Goal: Task Accomplishment & Management: Manage account settings

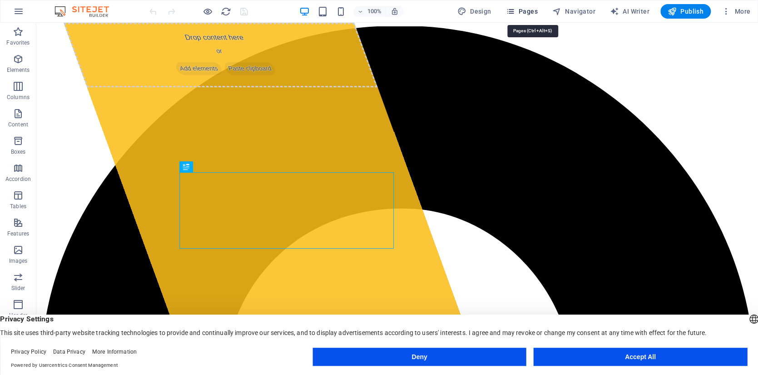
click at [537, 11] on span "Pages" at bounding box center [522, 11] width 32 height 9
click at [528, 10] on span "Pages" at bounding box center [522, 11] width 32 height 9
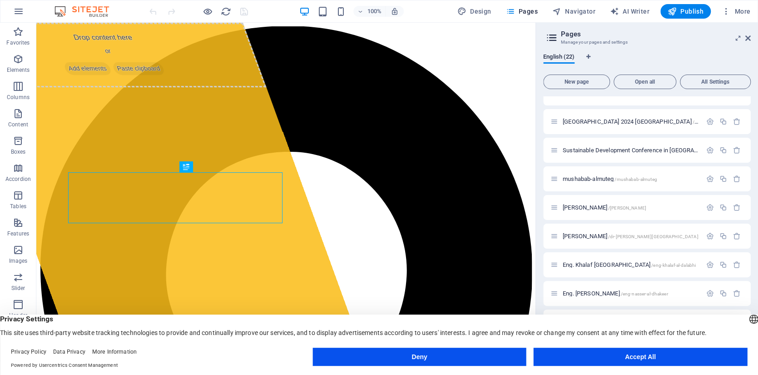
scroll to position [100, 0]
click at [723, 237] on icon "button" at bounding box center [723, 238] width 8 height 8
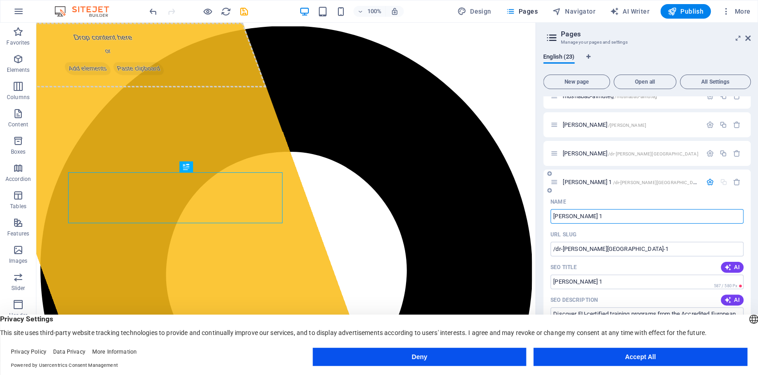
scroll to position [191, 0]
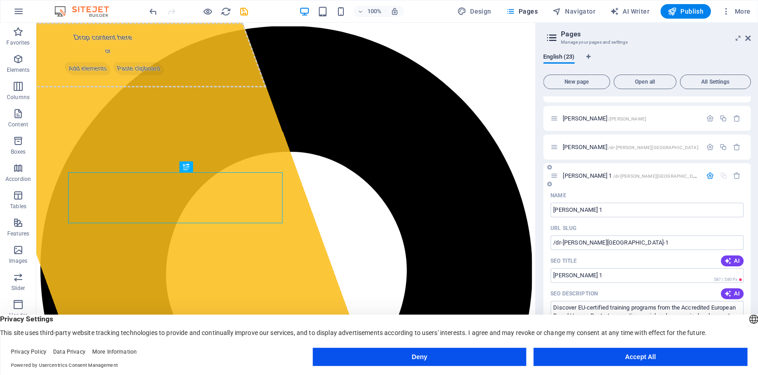
click at [593, 174] on span "Dr. Mohammed Suliman Alansari 1 /dr-mohammed-suliman-alansari-1" at bounding box center [635, 175] width 144 height 7
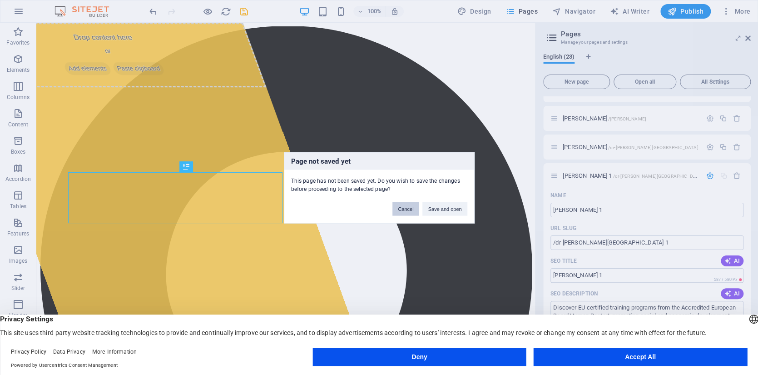
click at [413, 207] on button "Cancel" at bounding box center [405, 209] width 26 height 14
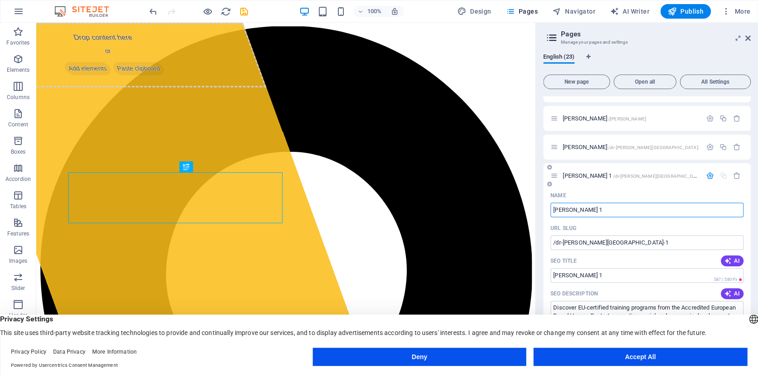
click at [613, 211] on input "[PERSON_NAME] 1" at bounding box center [647, 210] width 193 height 15
click at [613, 205] on input "[PERSON_NAME] 1" at bounding box center [647, 210] width 193 height 15
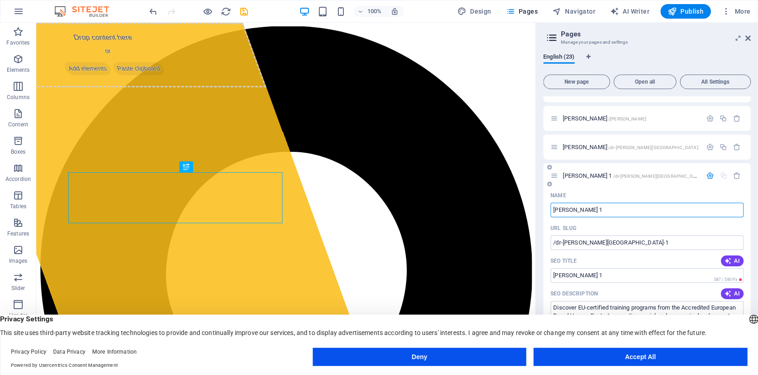
paste input "[PERSON_NAME]"
type input "[PERSON_NAME]"
type input "/bashaer-faisal-[GEOGRAPHIC_DATA]"
type input "[PERSON_NAME]"
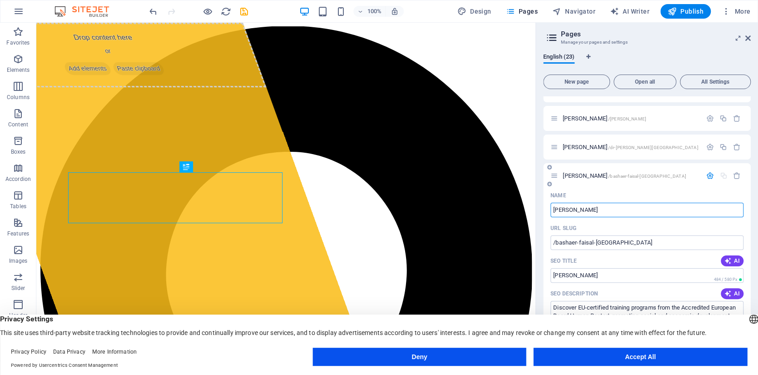
click at [615, 175] on span "[PERSON_NAME] /[GEOGRAPHIC_DATA]-[GEOGRAPHIC_DATA]-[GEOGRAPHIC_DATA]" at bounding box center [624, 175] width 123 height 7
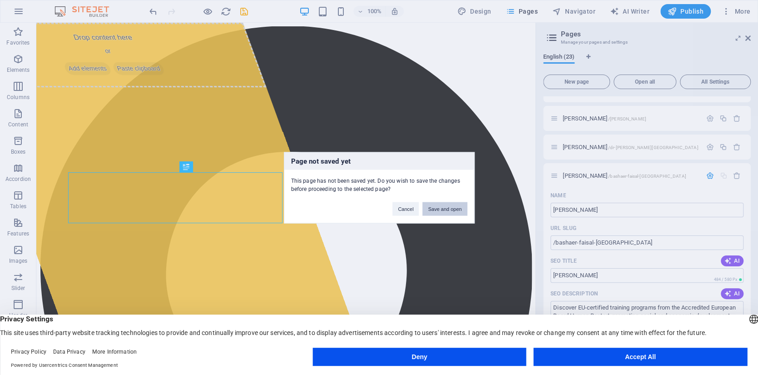
click at [447, 209] on button "Save and open" at bounding box center [444, 209] width 45 height 14
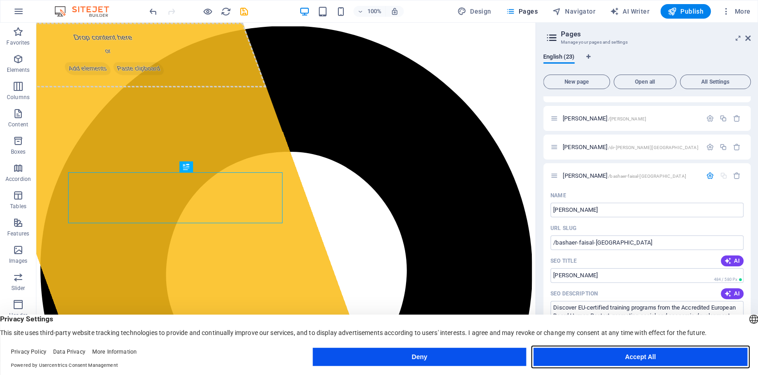
click at [660, 358] on button "Accept All" at bounding box center [640, 356] width 213 height 18
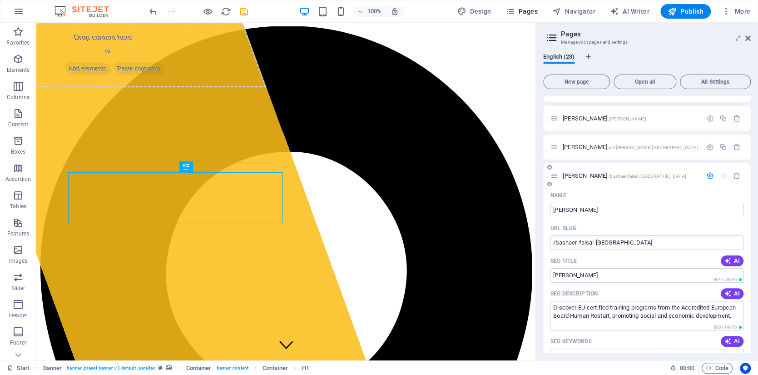
click at [603, 176] on span "[PERSON_NAME] /[GEOGRAPHIC_DATA]-[GEOGRAPHIC_DATA]-[GEOGRAPHIC_DATA]" at bounding box center [624, 175] width 123 height 7
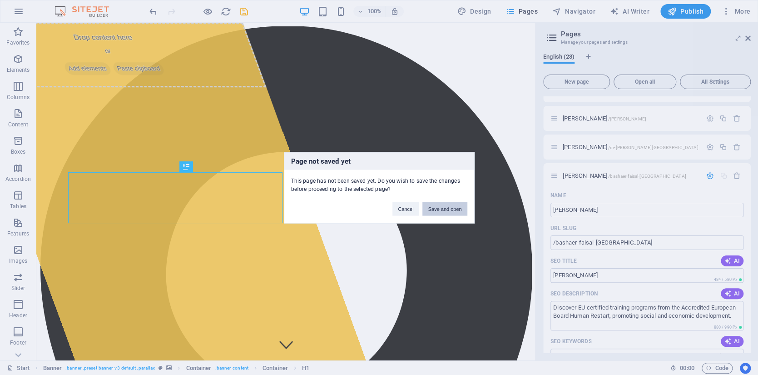
click at [447, 208] on button "Save and open" at bounding box center [444, 209] width 45 height 14
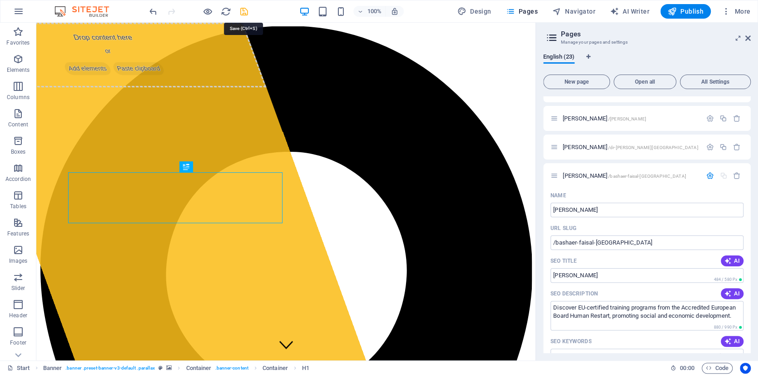
click at [248, 11] on icon "save" at bounding box center [244, 11] width 10 height 10
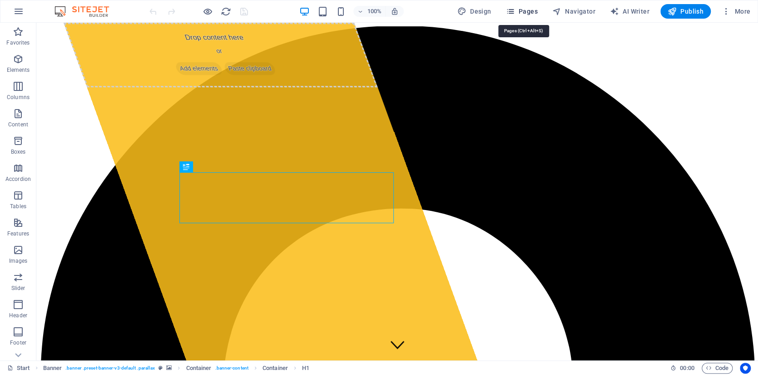
click at [527, 11] on span "Pages" at bounding box center [522, 11] width 32 height 9
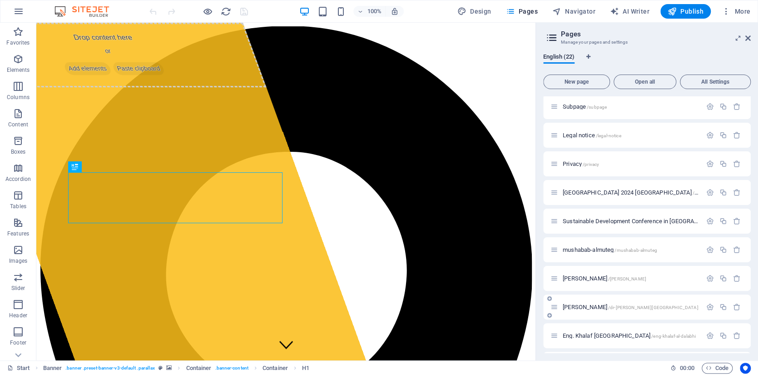
scroll to position [45, 0]
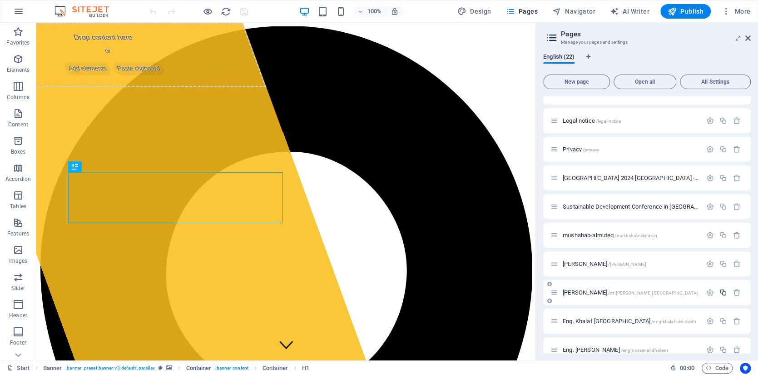
click at [723, 288] on icon "button" at bounding box center [723, 292] width 8 height 8
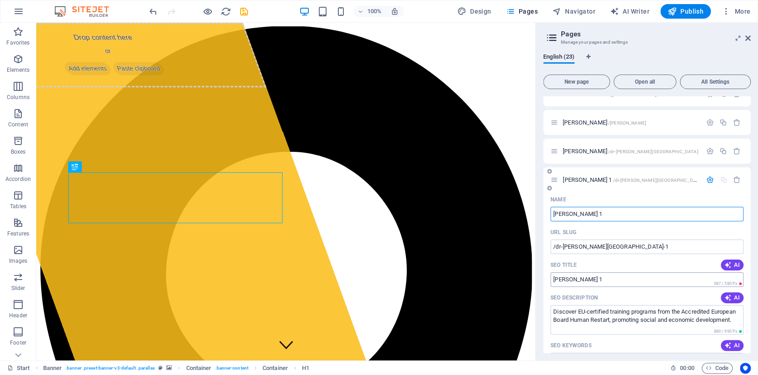
scroll to position [191, 0]
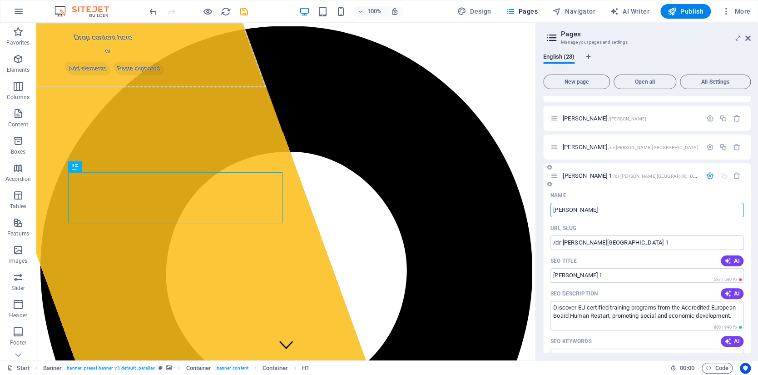
click at [633, 197] on div "Name" at bounding box center [647, 195] width 193 height 15
type input "[PERSON_NAME]"
type input "/bashaer-faisal-[GEOGRAPHIC_DATA]"
type input "[PERSON_NAME]"
click at [640, 179] on div "[PERSON_NAME] /[GEOGRAPHIC_DATA]-[GEOGRAPHIC_DATA]-[GEOGRAPHIC_DATA]" at bounding box center [626, 175] width 151 height 10
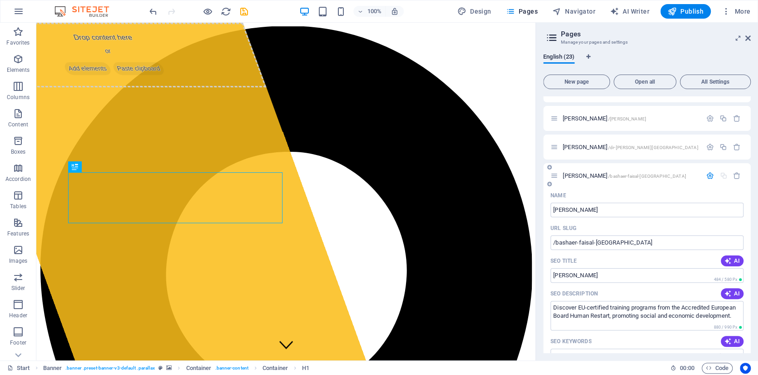
click at [640, 175] on span "/bashaer-faisal-[GEOGRAPHIC_DATA]" at bounding box center [647, 176] width 78 height 5
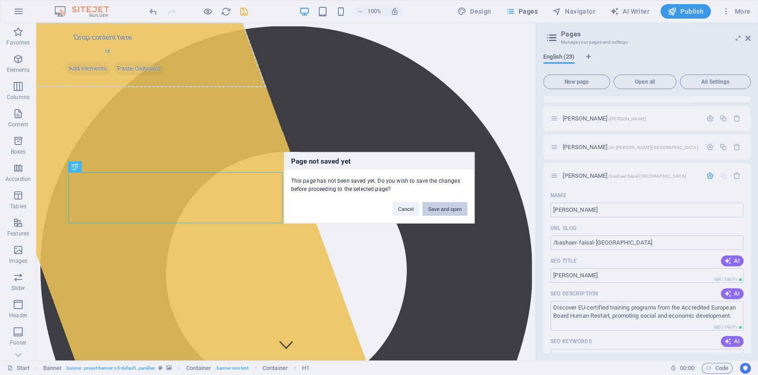
click at [445, 208] on button "Save and open" at bounding box center [444, 209] width 45 height 14
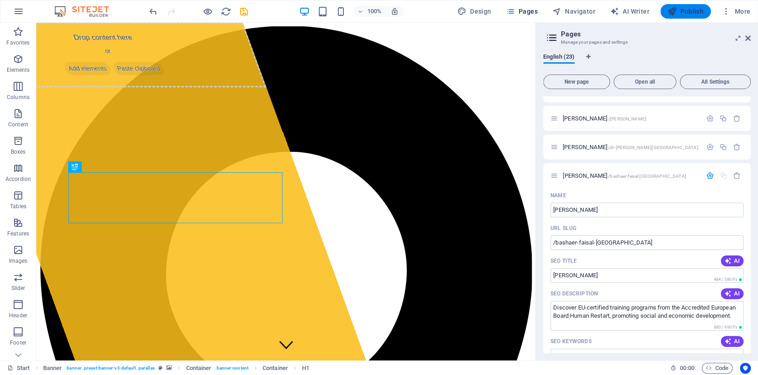
click at [689, 10] on span "Publish" at bounding box center [686, 11] width 36 height 9
